Goal: Task Accomplishment & Management: Use online tool/utility

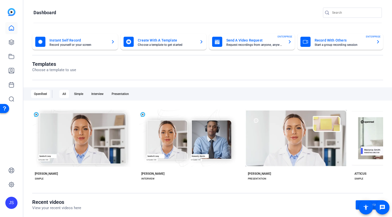
click at [326, 40] on mat-card-title "Record With Others" at bounding box center [343, 40] width 57 height 6
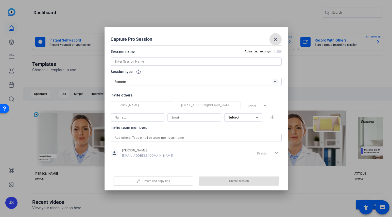
click at [114, 62] on div at bounding box center [196, 62] width 171 height 8
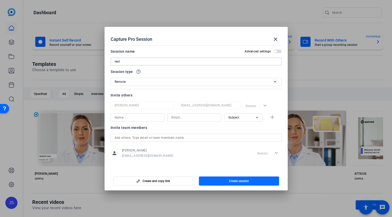
type input "test"
click at [234, 183] on span "button" at bounding box center [239, 181] width 80 height 12
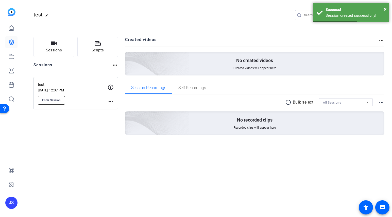
click at [49, 98] on span "Enter Session" at bounding box center [51, 100] width 19 height 4
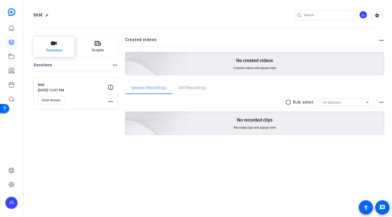
click at [47, 49] on span "Sessions" at bounding box center [54, 50] width 16 height 6
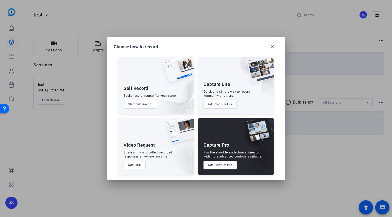
click at [220, 165] on button "Add Capture Pro" at bounding box center [219, 165] width 33 height 9
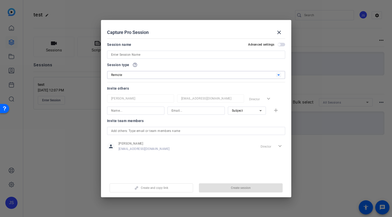
click at [279, 76] on icon at bounding box center [278, 75] width 6 height 6
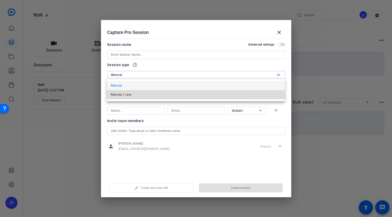
click at [150, 95] on mat-option "Remote + Live" at bounding box center [196, 94] width 178 height 9
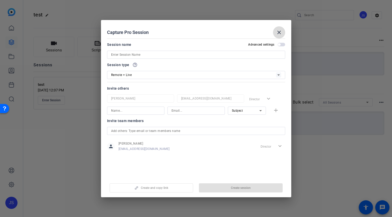
click at [279, 30] on mat-icon "close" at bounding box center [279, 32] width 6 height 6
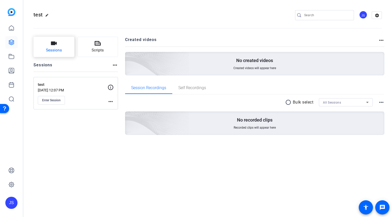
click at [53, 44] on icon "button" at bounding box center [54, 44] width 6 height 4
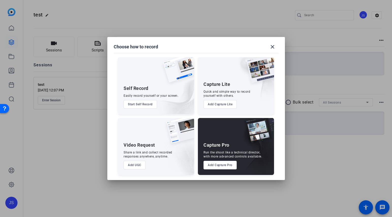
click at [136, 165] on button "Add UGC" at bounding box center [135, 165] width 22 height 9
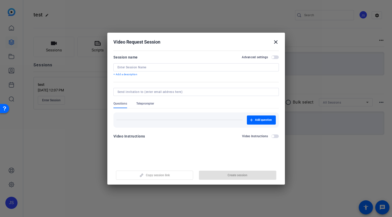
click at [123, 67] on input at bounding box center [195, 67] width 157 height 4
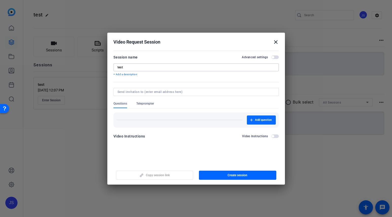
type input "test"
click at [261, 118] on span "Add question" at bounding box center [263, 120] width 17 height 4
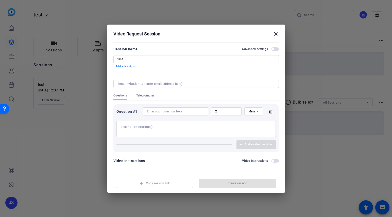
click at [270, 112] on icon at bounding box center [271, 112] width 10 height 4
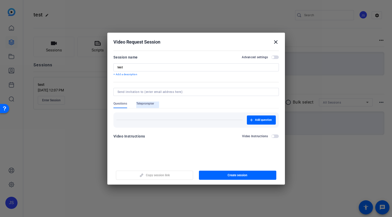
click at [146, 104] on span "Teleprompter" at bounding box center [145, 104] width 18 height 4
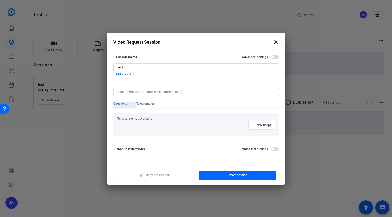
click at [120, 103] on span "Questions" at bounding box center [120, 104] width 14 height 4
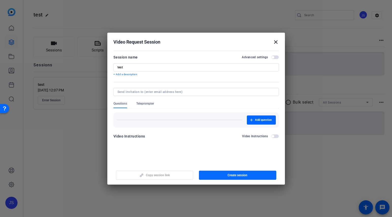
click at [234, 174] on span "Create session" at bounding box center [238, 175] width 20 height 4
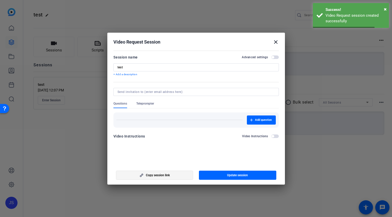
click at [157, 176] on span "Copy session link" at bounding box center [158, 175] width 24 height 4
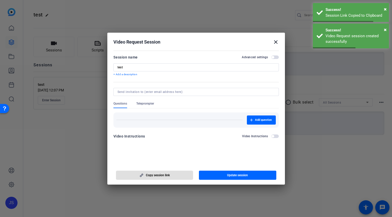
click at [276, 43] on mat-icon "close" at bounding box center [276, 42] width 6 height 6
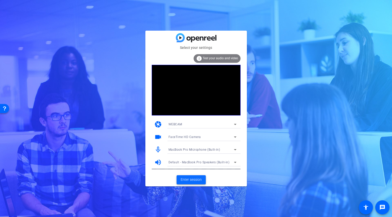
click at [190, 179] on span "Enter session" at bounding box center [191, 179] width 21 height 5
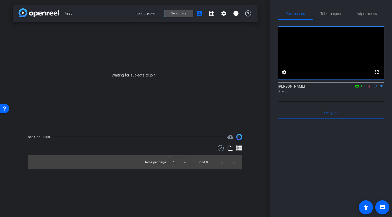
click at [176, 13] on span "Send invite" at bounding box center [178, 13] width 15 height 4
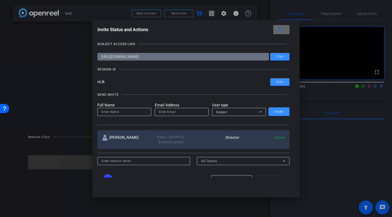
click at [282, 29] on mat-icon "close" at bounding box center [280, 29] width 6 height 6
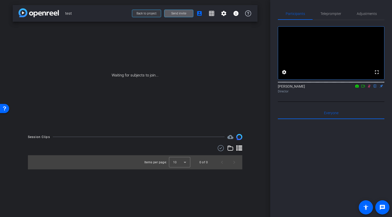
click at [148, 12] on span "Back to project" at bounding box center [146, 14] width 20 height 4
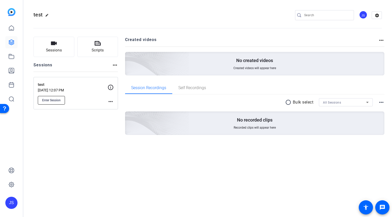
click at [56, 101] on span "Enter Session" at bounding box center [51, 100] width 19 height 4
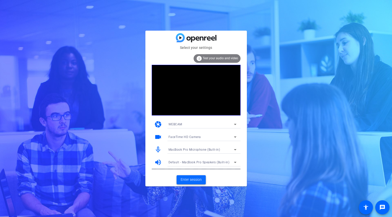
click at [191, 181] on span "Enter session" at bounding box center [191, 179] width 21 height 5
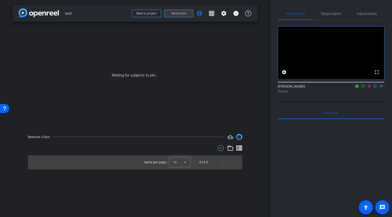
click at [178, 14] on span "Send invite" at bounding box center [178, 13] width 15 height 4
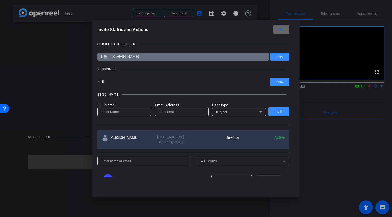
click at [281, 30] on mat-icon "close" at bounding box center [280, 29] width 6 height 6
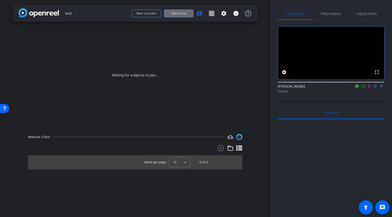
click at [177, 13] on span "Send invite" at bounding box center [178, 13] width 15 height 4
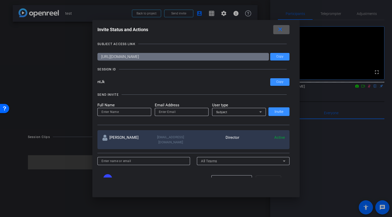
click at [281, 29] on mat-icon "close" at bounding box center [280, 29] width 6 height 6
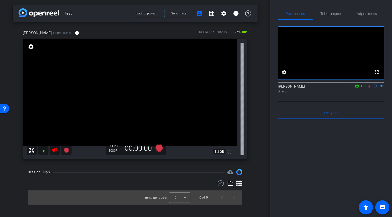
click at [45, 149] on mat-icon at bounding box center [43, 150] width 10 height 10
click at [41, 151] on mat-icon at bounding box center [43, 150] width 10 height 10
click at [54, 151] on icon at bounding box center [54, 150] width 5 height 5
click at [43, 150] on mat-icon at bounding box center [43, 150] width 10 height 10
click at [55, 151] on icon at bounding box center [54, 150] width 5 height 5
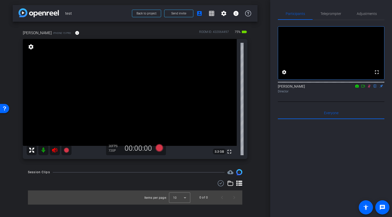
click at [44, 150] on mat-icon at bounding box center [43, 150] width 10 height 10
click at [359, 16] on span "Adjustments" at bounding box center [367, 14] width 20 height 12
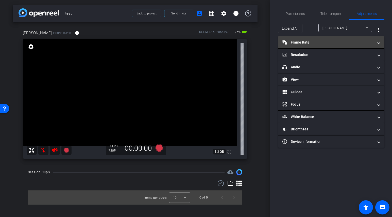
click at [310, 44] on mat-panel-title "Frame Rate Frame Rate" at bounding box center [327, 42] width 91 height 5
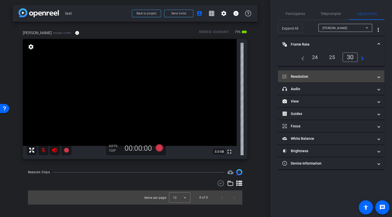
click at [322, 78] on mat-panel-title "Resolution" at bounding box center [327, 76] width 91 height 5
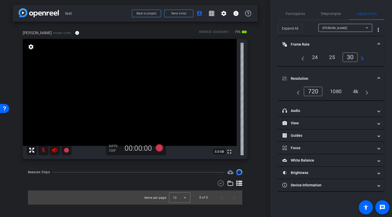
click at [354, 90] on div "4k" at bounding box center [355, 91] width 13 height 9
click at [333, 91] on div "1080" at bounding box center [333, 91] width 19 height 9
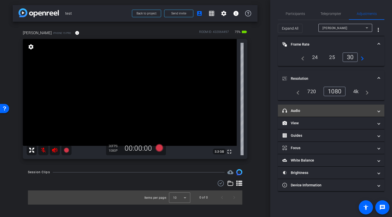
click at [320, 111] on mat-panel-title "headphone icon Audio" at bounding box center [327, 110] width 91 height 5
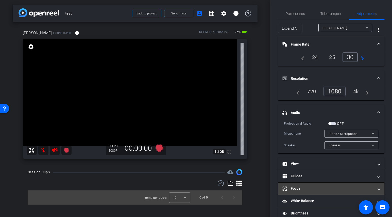
click at [319, 186] on mat-panel-title "Focus" at bounding box center [327, 188] width 91 height 5
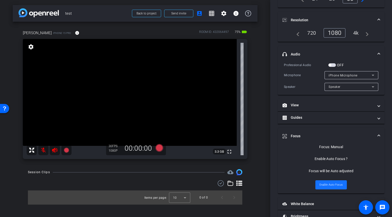
scroll to position [83, 0]
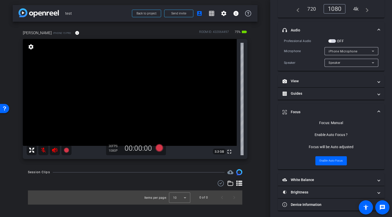
click at [312, 172] on mat-accordion "Frame Rate Frame Rate navigate_before 24 25 30 navigate_next Resolution navigat…" at bounding box center [331, 83] width 107 height 258
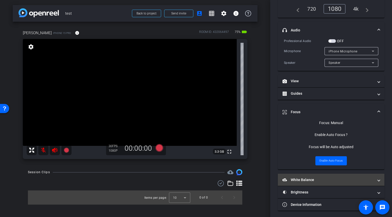
click at [312, 179] on mat-panel-title "White Balance White Balance" at bounding box center [327, 180] width 91 height 5
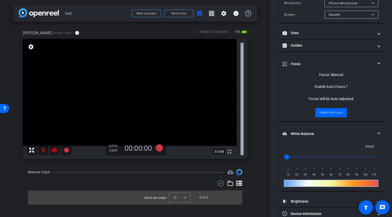
scroll to position [140, 0]
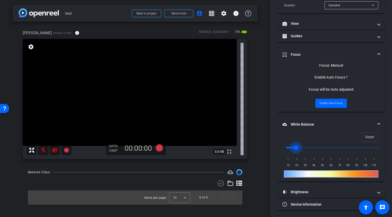
drag, startPoint x: 287, startPoint y: 146, endPoint x: 331, endPoint y: 146, distance: 44.6
click at [328, 146] on input "range" at bounding box center [333, 147] width 105 height 11
drag, startPoint x: 331, startPoint y: 146, endPoint x: 275, endPoint y: 146, distance: 55.3
type input "1000"
click at [281, 146] on input "range" at bounding box center [333, 147] width 105 height 11
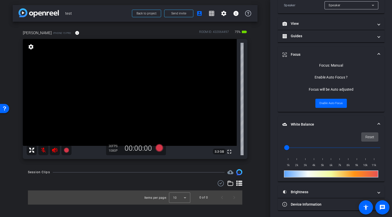
click at [367, 137] on span "Reset" at bounding box center [369, 137] width 9 height 10
click at [370, 136] on span "Reset" at bounding box center [369, 137] width 9 height 10
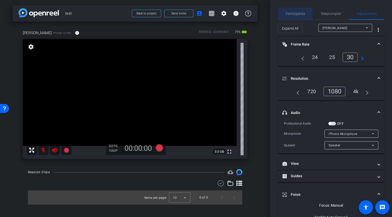
click at [299, 12] on span "Participants" at bounding box center [295, 14] width 19 height 4
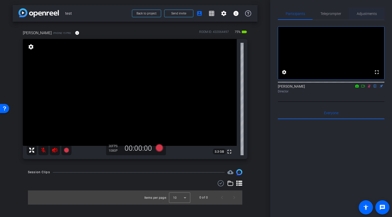
click at [366, 10] on span "Adjustments" at bounding box center [367, 14] width 20 height 12
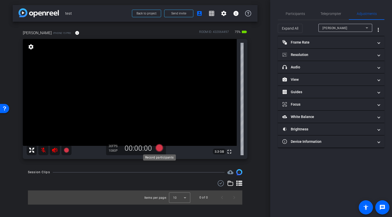
click at [159, 147] on icon at bounding box center [159, 148] width 8 height 8
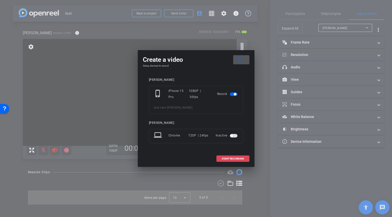
click at [231, 157] on span at bounding box center [233, 159] width 32 height 12
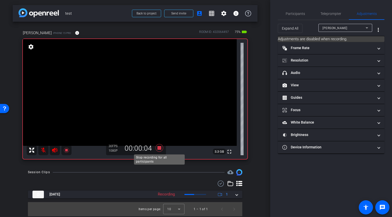
click at [159, 148] on icon at bounding box center [159, 148] width 8 height 8
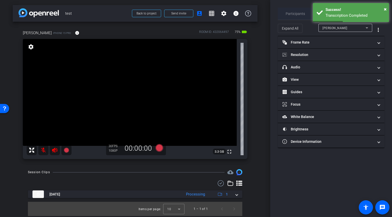
click at [291, 14] on span "Participants" at bounding box center [295, 14] width 19 height 4
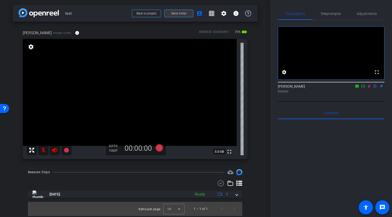
click at [177, 14] on span "Send invite" at bounding box center [178, 13] width 15 height 4
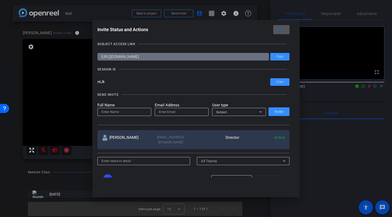
click at [281, 30] on mat-icon "close" at bounding box center [280, 29] width 6 height 6
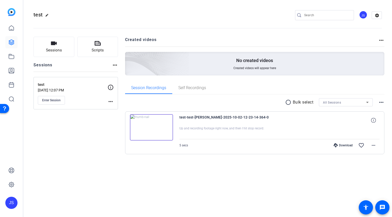
click at [363, 17] on div "JS" at bounding box center [363, 15] width 8 height 8
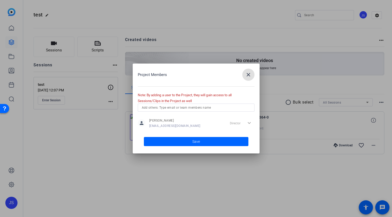
click at [249, 73] on mat-icon "close" at bounding box center [248, 75] width 6 height 6
